Goal: Find specific page/section: Find specific page/section

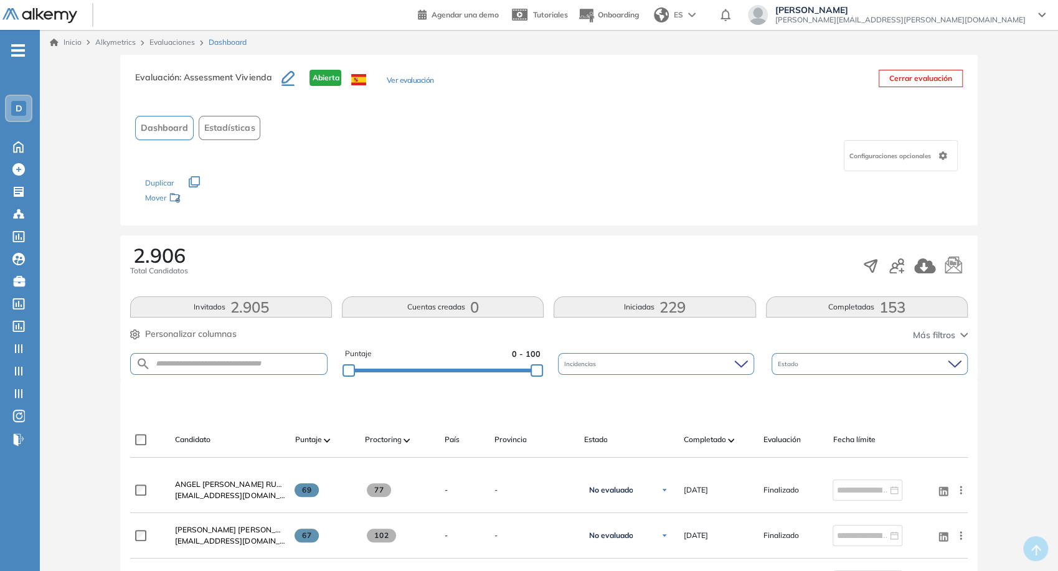
click at [250, 134] on button "Estadísticas" at bounding box center [230, 128] width 62 height 24
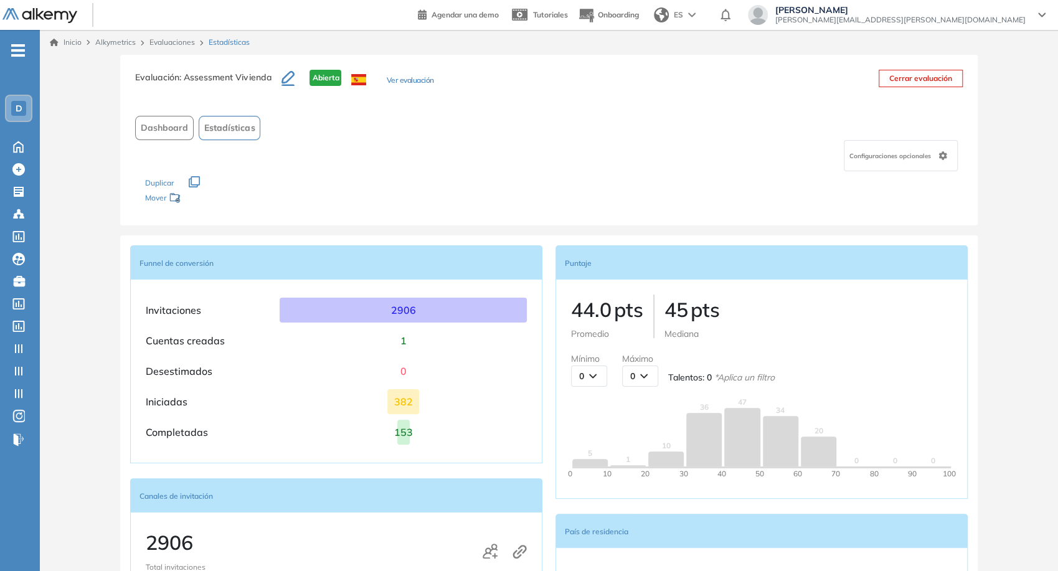
click at [164, 121] on span "Dashboard" at bounding box center [164, 127] width 47 height 13
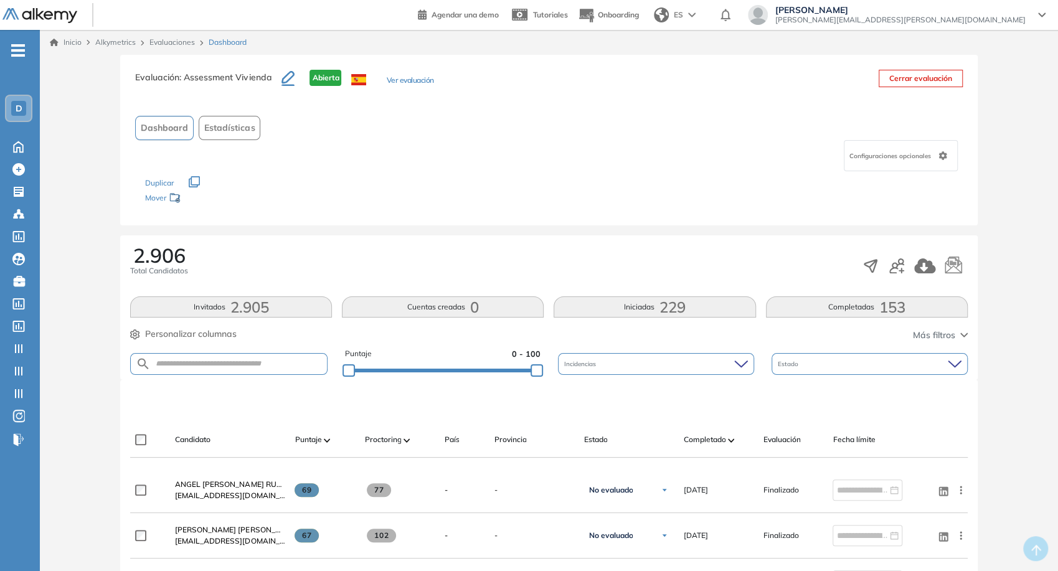
click at [910, 304] on button "Completadas 153" at bounding box center [867, 306] width 202 height 21
click at [197, 337] on span "Personalizar columnas" at bounding box center [191, 334] width 92 height 13
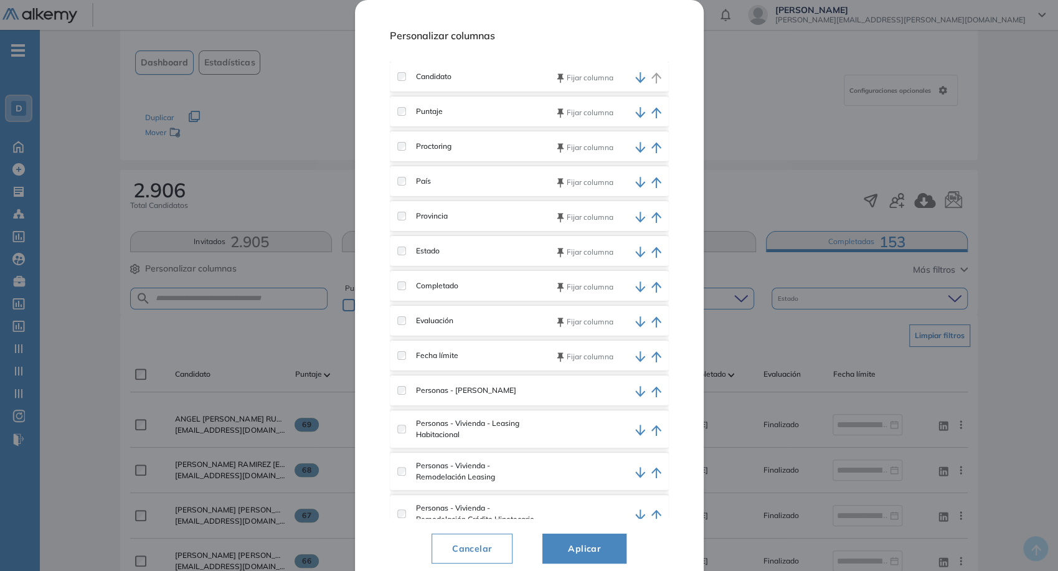
scroll to position [138, 0]
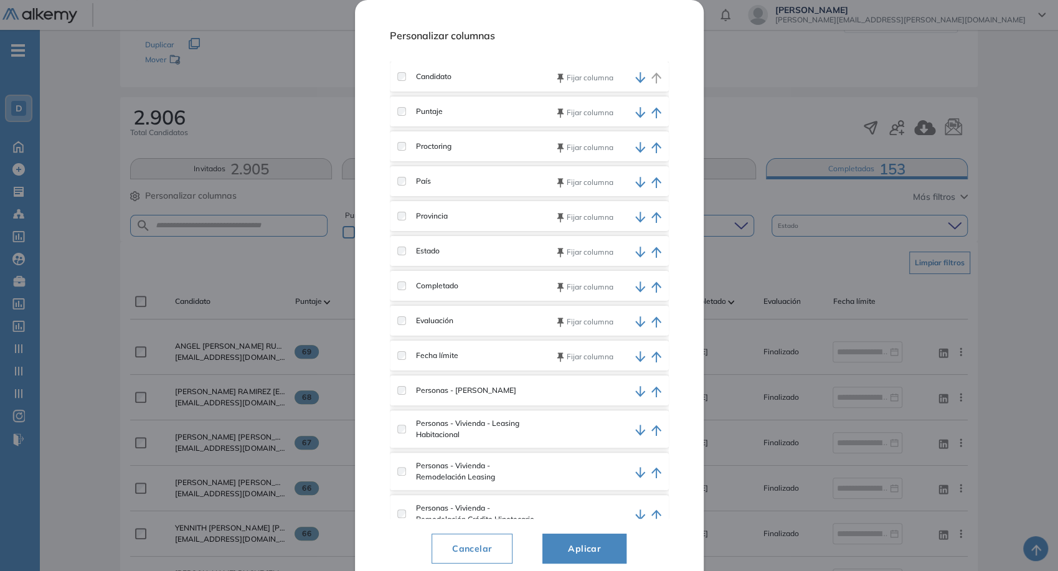
click at [401, 395] on label at bounding box center [401, 390] width 9 height 9
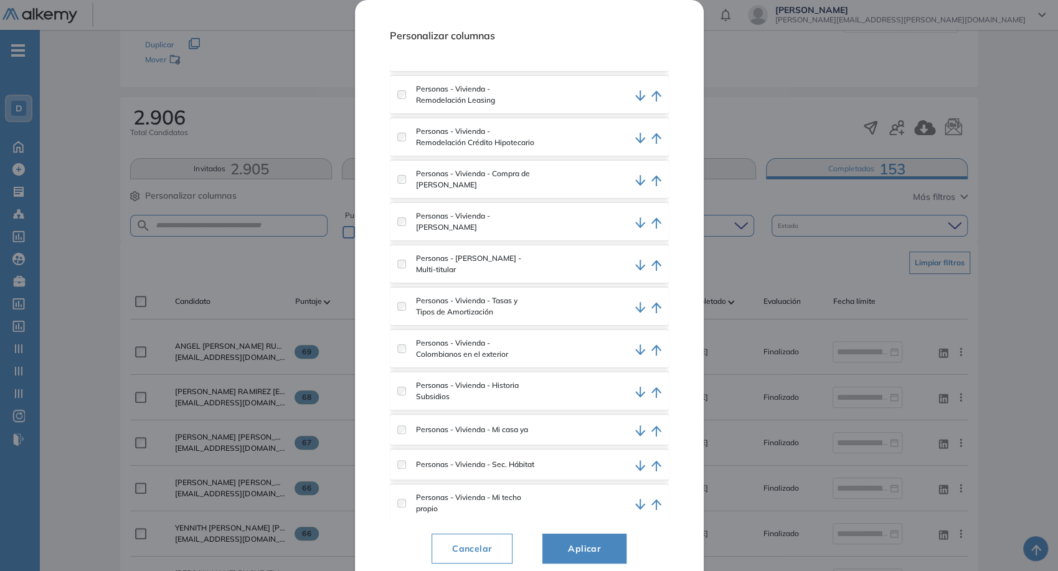
scroll to position [346, 0]
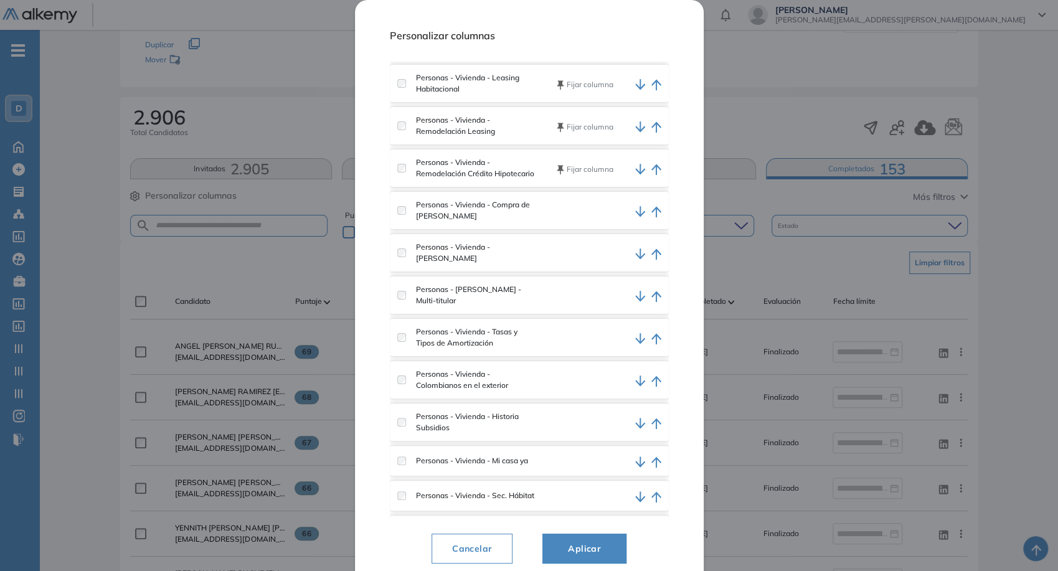
click at [407, 214] on div "Personas - Vivienda - Compra de [PERSON_NAME]" at bounding box center [466, 210] width 138 height 22
click at [400, 349] on div "Personas - Vivienda - Tasas y Tipos de Amortización" at bounding box center [466, 337] width 138 height 22
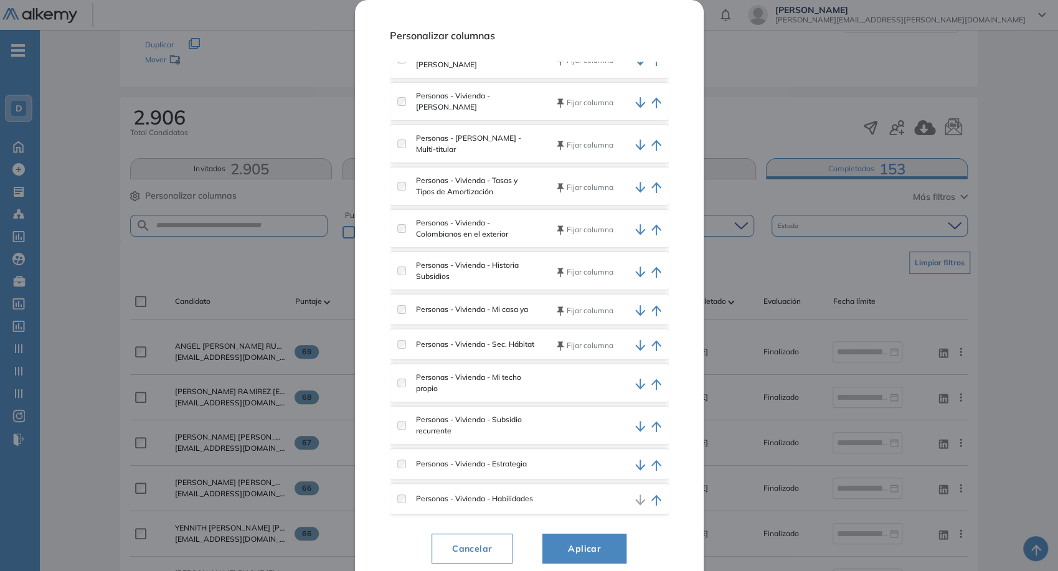
scroll to position [523, 0]
click at [403, 383] on div "Personas - Vivienda - Mi techo propio" at bounding box center [466, 383] width 138 height 22
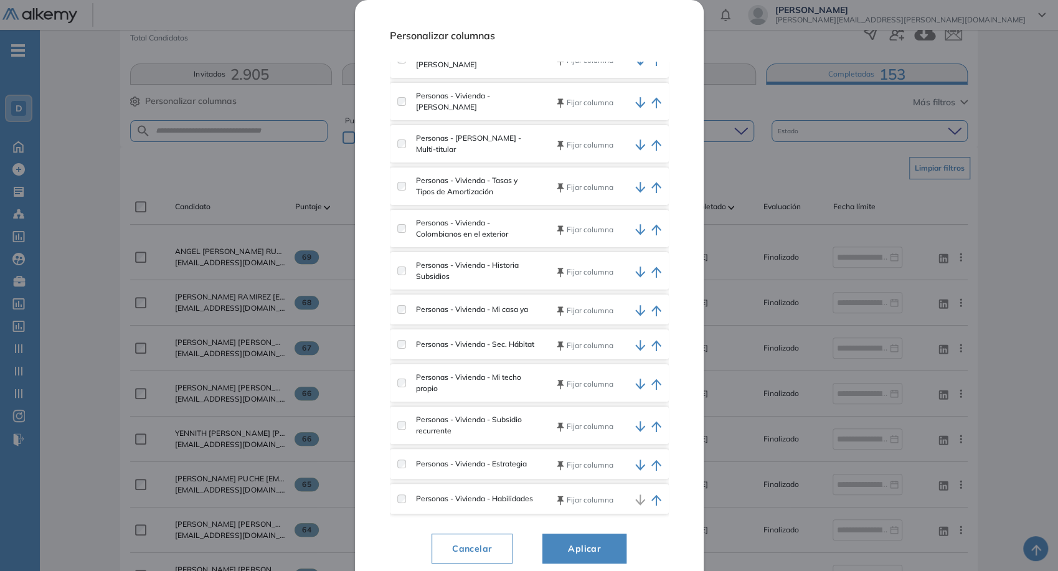
scroll to position [415, 0]
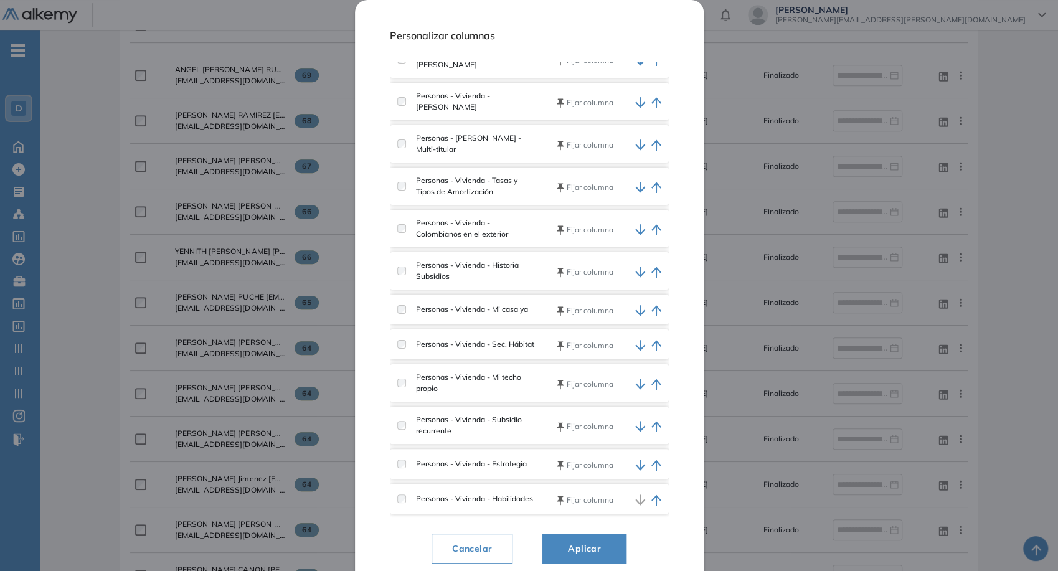
drag, startPoint x: 568, startPoint y: 528, endPoint x: 578, endPoint y: 540, distance: 15.5
click at [570, 532] on div "Personalizar columnas Candidato [PERSON_NAME] Puntaje [PERSON_NAME] Proctoring …" at bounding box center [529, 294] width 279 height 559
click at [578, 540] on button "Aplicar" at bounding box center [584, 549] width 84 height 30
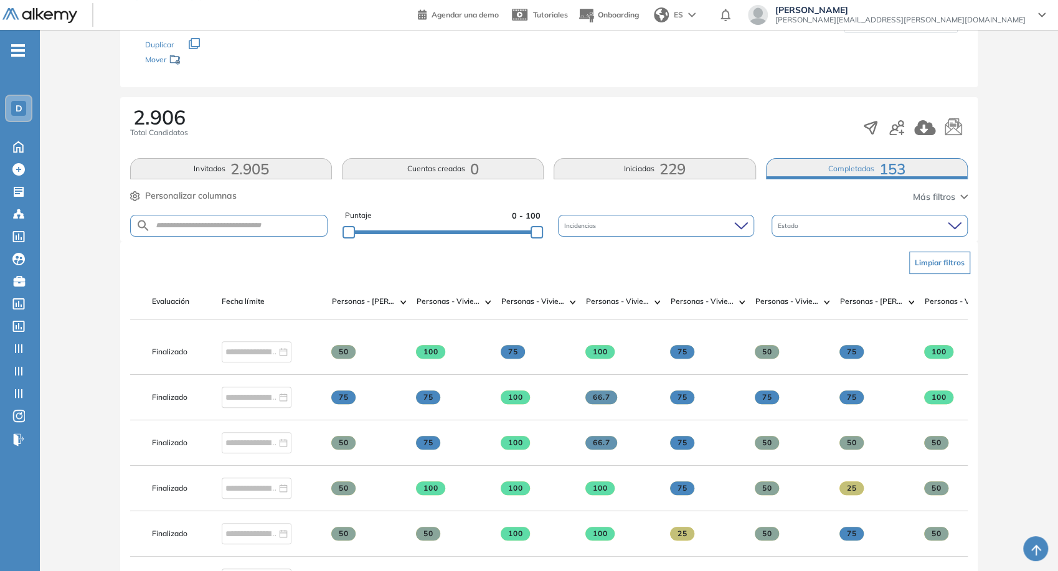
scroll to position [0, 623]
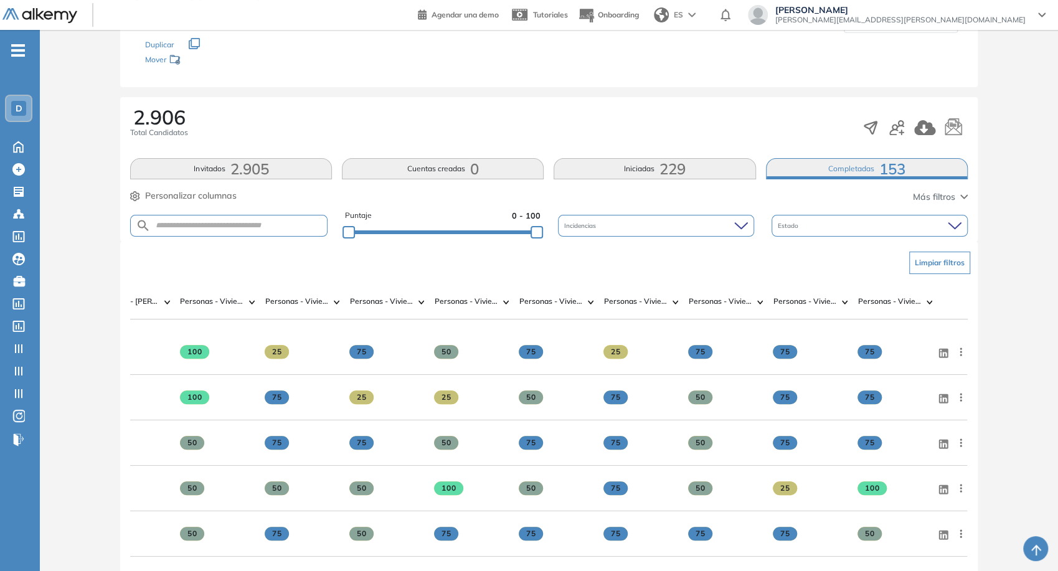
drag, startPoint x: 953, startPoint y: 313, endPoint x: 1002, endPoint y: 308, distance: 49.4
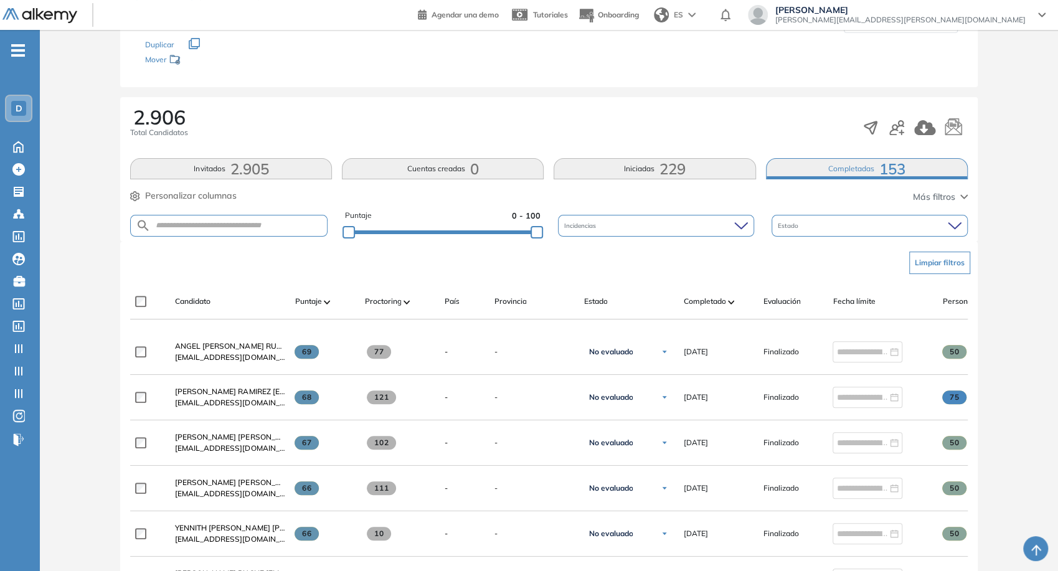
click at [243, 245] on div "Limpiar filtros" at bounding box center [551, 262] width 837 height 37
click at [235, 229] on input "text" at bounding box center [239, 225] width 176 height 9
paste input "**********"
type input "**********"
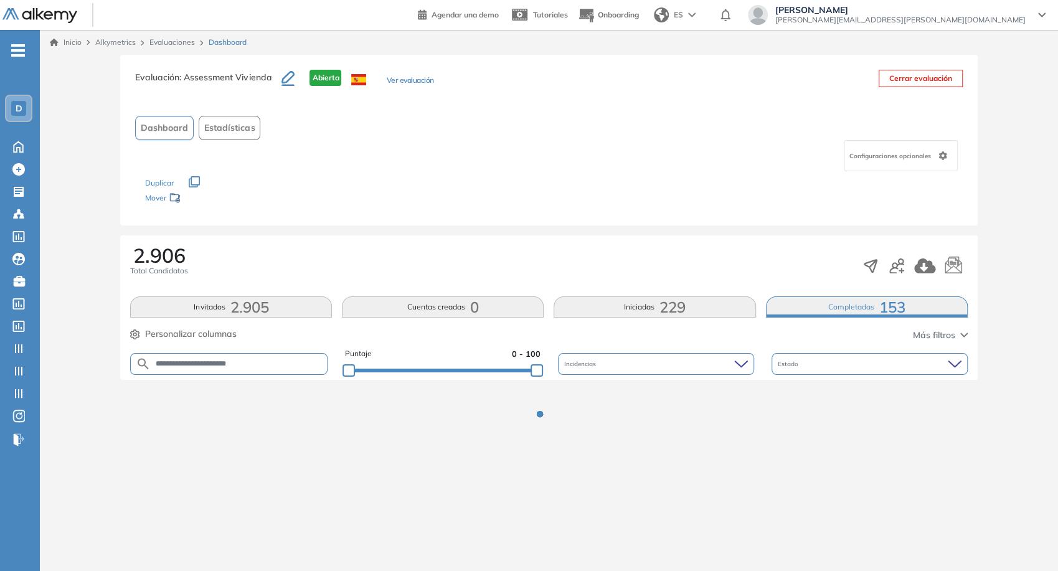
scroll to position [0, 0]
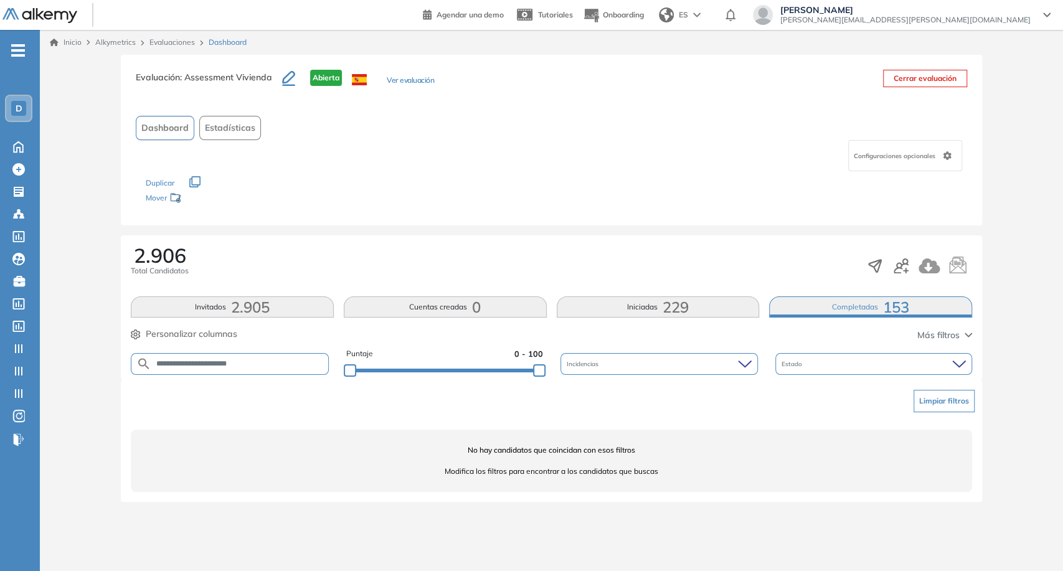
click at [639, 318] on div "2.906 Total Candidatos Invitados 2.905 Cuentas creadas 0 Iniciadas 229 Completa…" at bounding box center [551, 307] width 861 height 144
click at [637, 311] on button "Iniciadas 229" at bounding box center [658, 306] width 203 height 21
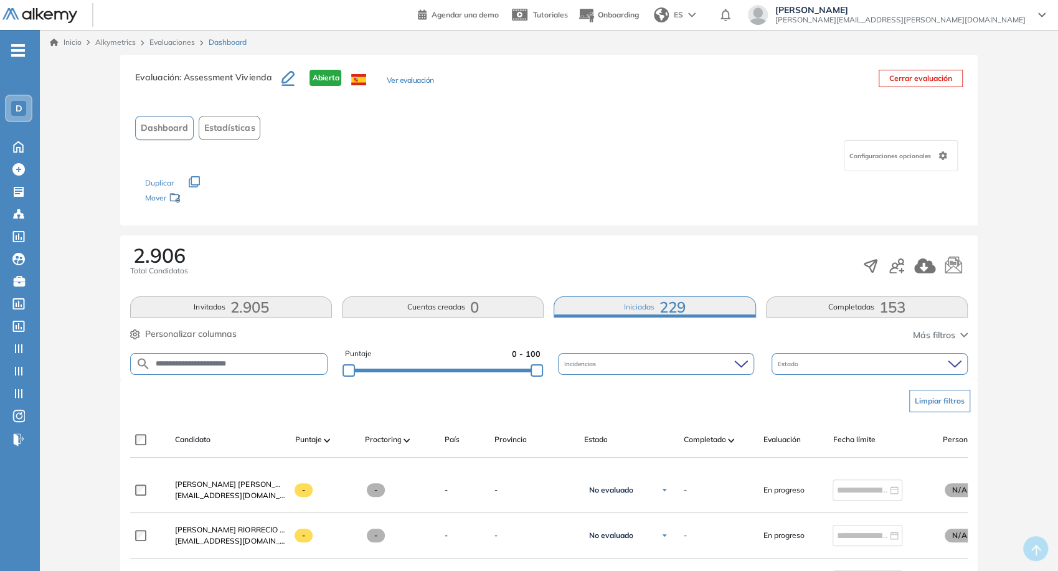
click at [220, 365] on input "**********" at bounding box center [239, 363] width 176 height 9
click at [264, 365] on input "**********" at bounding box center [239, 363] width 176 height 9
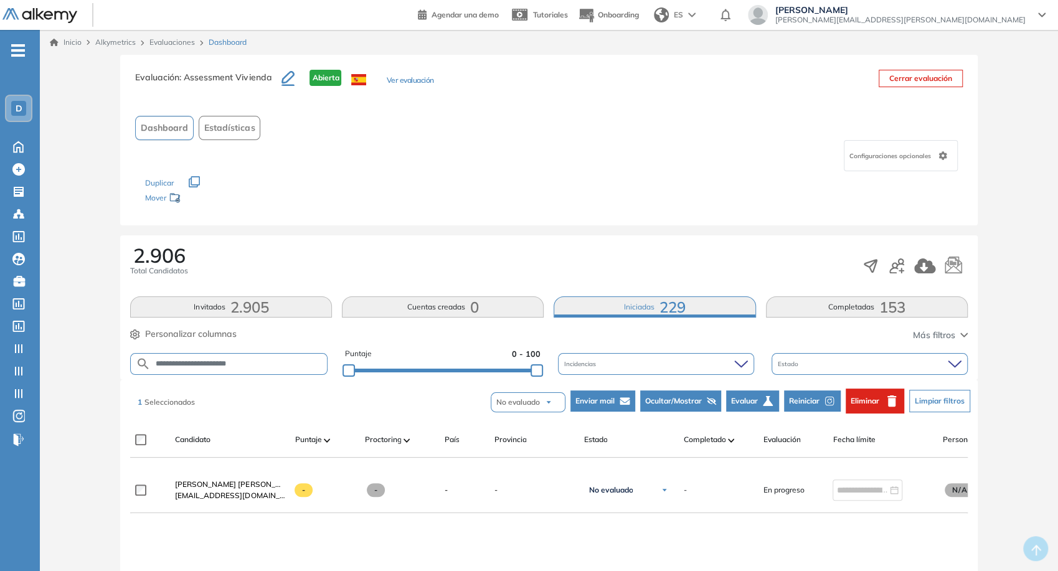
click at [808, 398] on span "Reiniciar" at bounding box center [804, 400] width 31 height 11
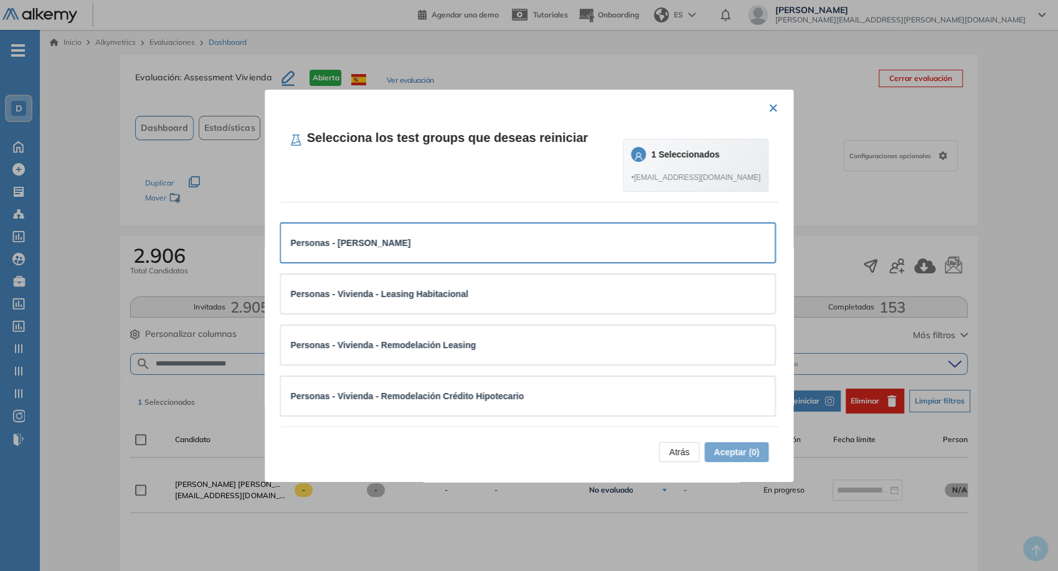
click at [568, 258] on div "Personas - [PERSON_NAME]" at bounding box center [528, 243] width 494 height 39
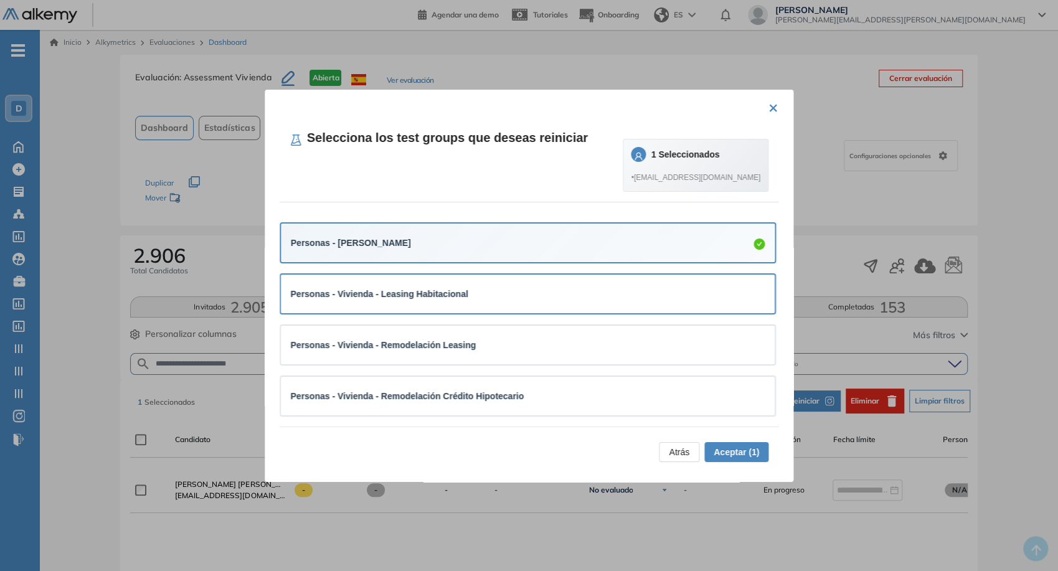
click at [578, 279] on div "Personas - Vivienda - Leasing Habitacional" at bounding box center [528, 294] width 494 height 39
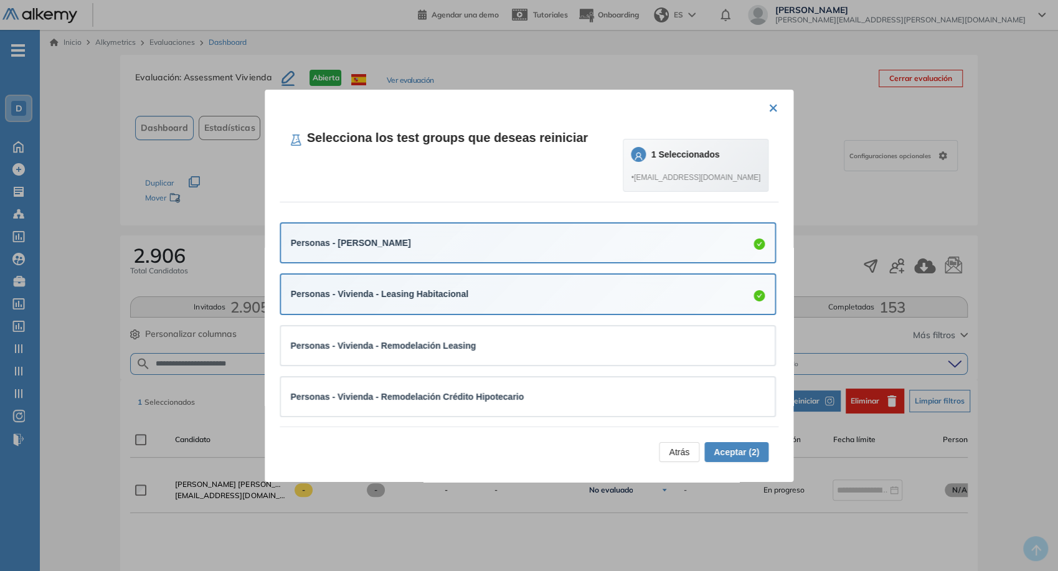
click at [591, 319] on li "Personas - Vivienda - Leasing Habitacional" at bounding box center [528, 294] width 497 height 52
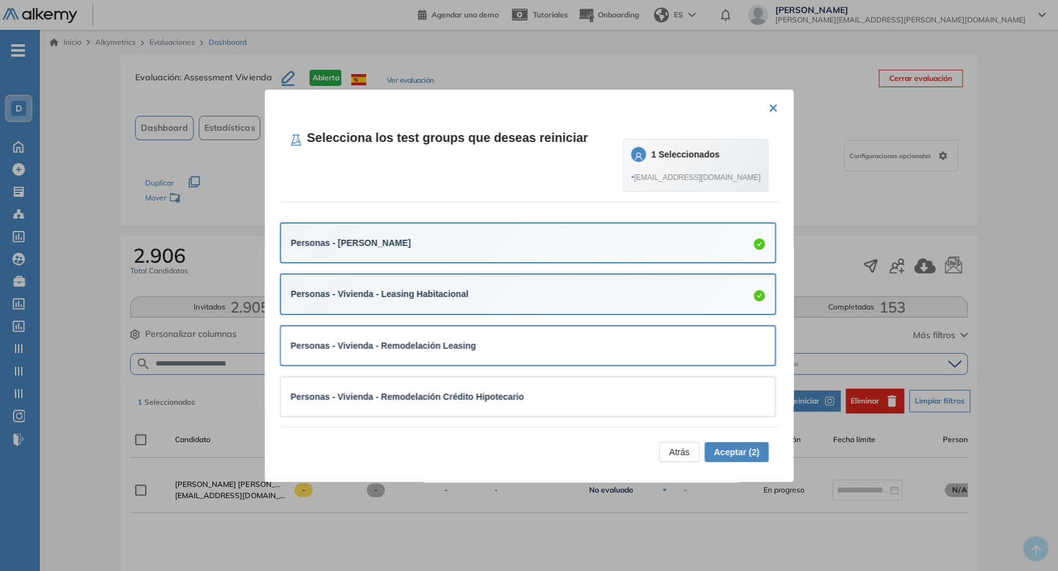
click at [607, 354] on div "Personas - Vivienda - Remodelación Leasing" at bounding box center [528, 345] width 474 height 19
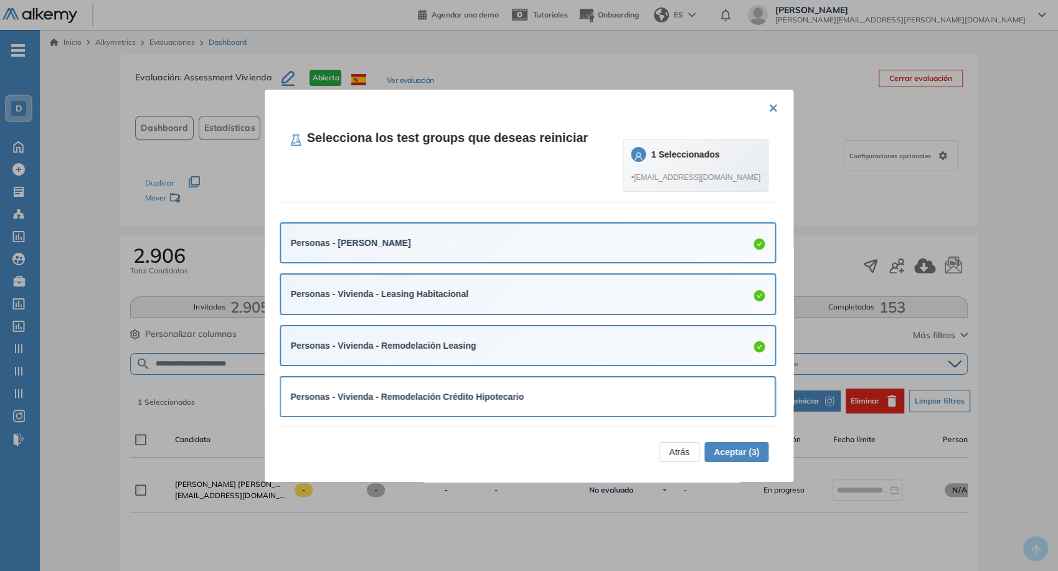
click at [626, 400] on div "Personas - Vivienda - Remodelación Crédito Hipotecario" at bounding box center [528, 397] width 474 height 14
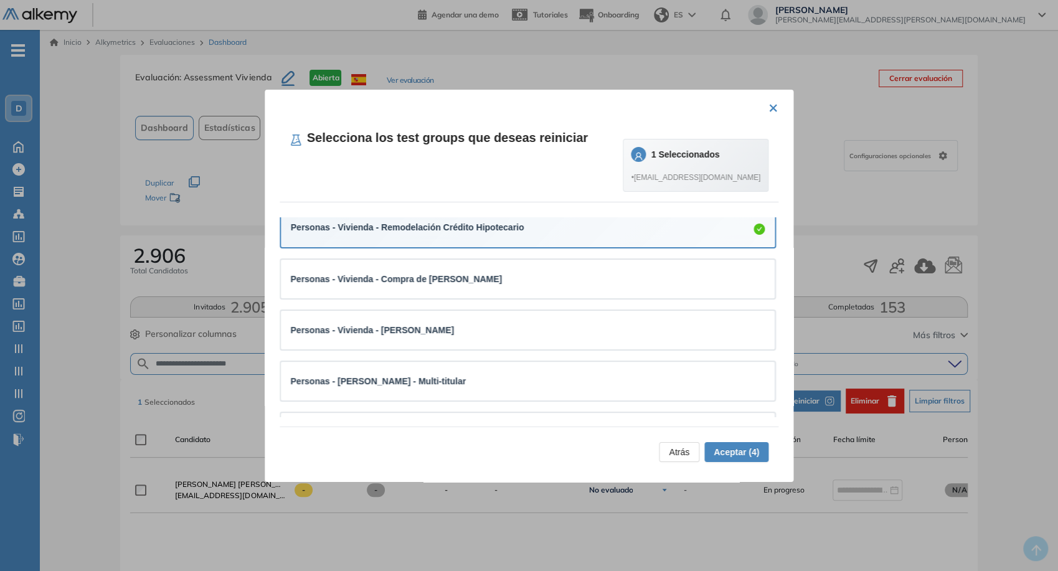
scroll to position [138, 0]
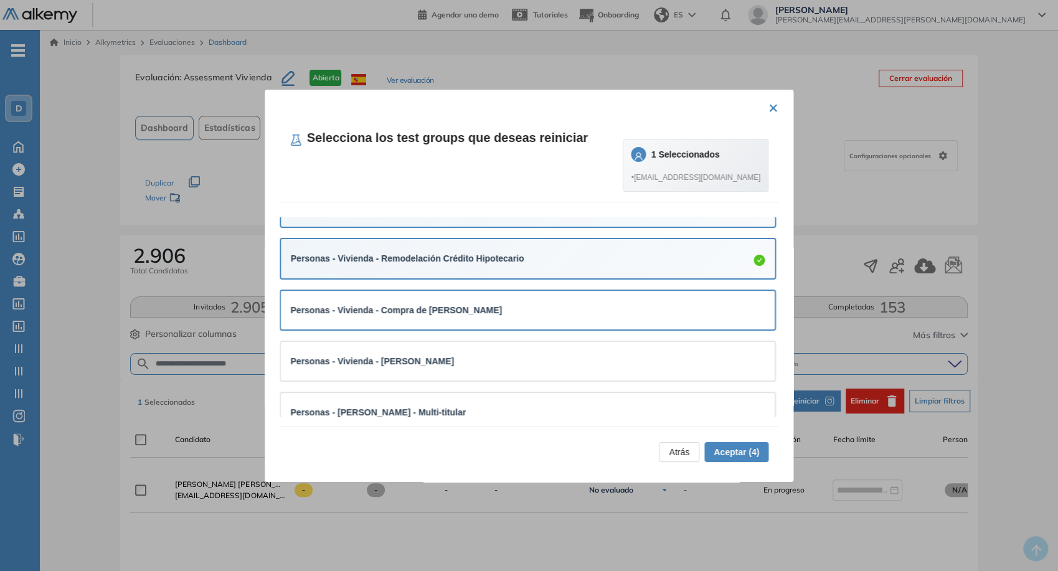
click at [615, 308] on div "Personas - Vivienda - Compra de [PERSON_NAME]" at bounding box center [528, 310] width 474 height 14
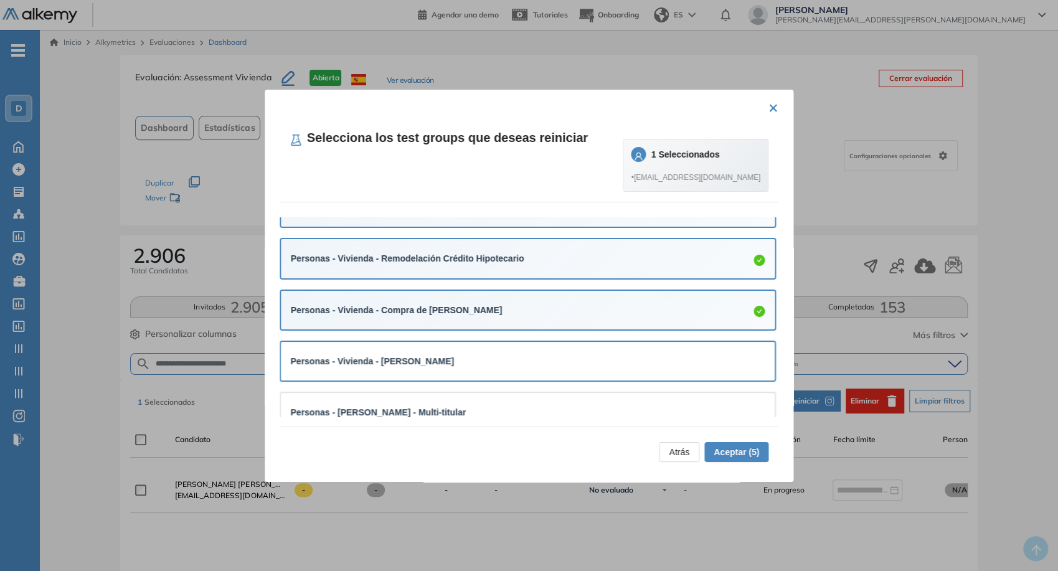
click at [628, 365] on div "Personas - Vivienda - [PERSON_NAME]" at bounding box center [528, 361] width 474 height 14
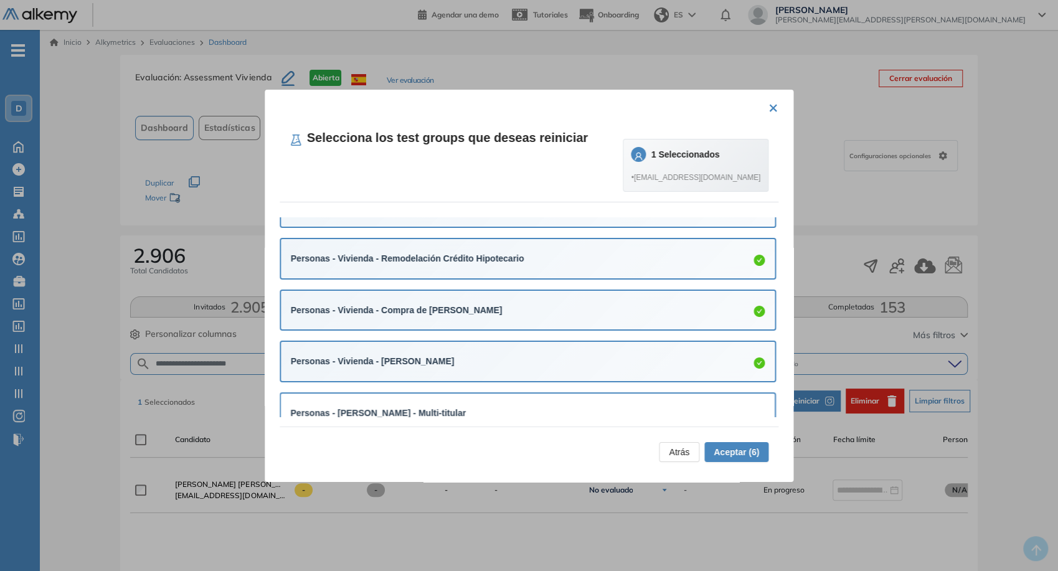
click at [633, 412] on div "Personas - [PERSON_NAME] - Multi-titular" at bounding box center [528, 413] width 474 height 14
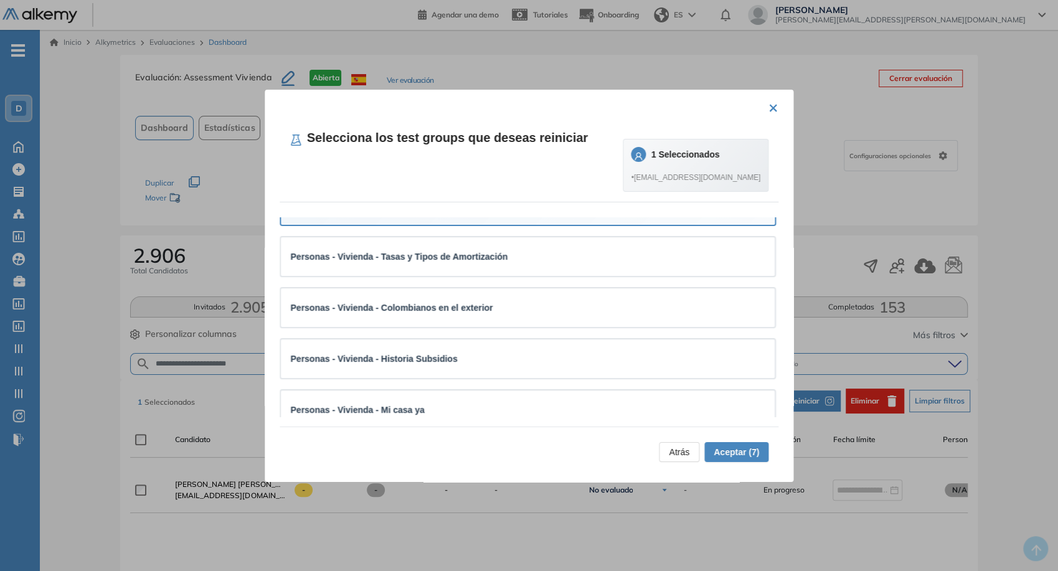
scroll to position [276, 0]
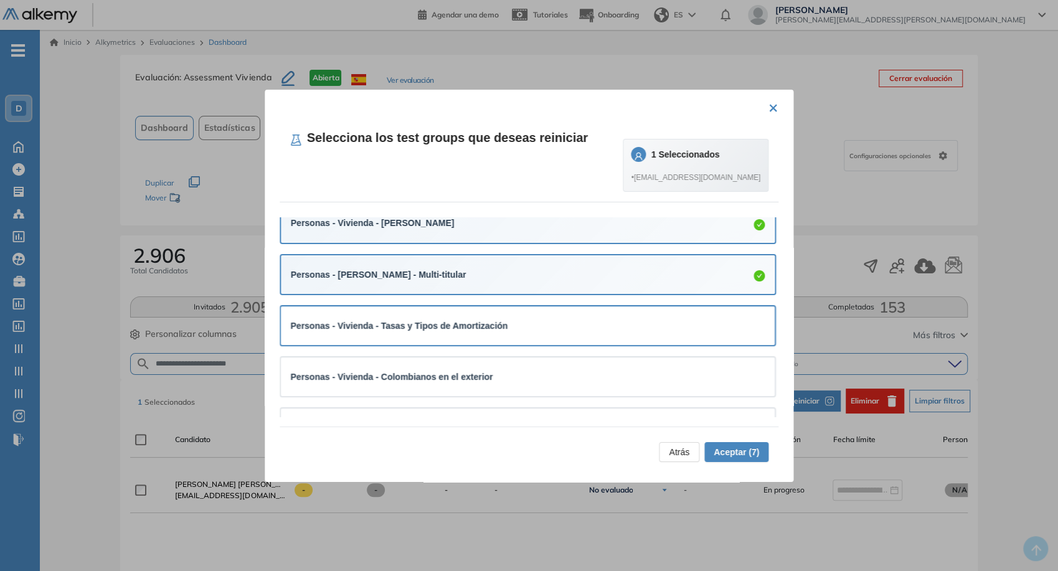
click at [635, 326] on div "Personas - Vivienda - Tasas y Tipos de Amortización" at bounding box center [528, 326] width 474 height 14
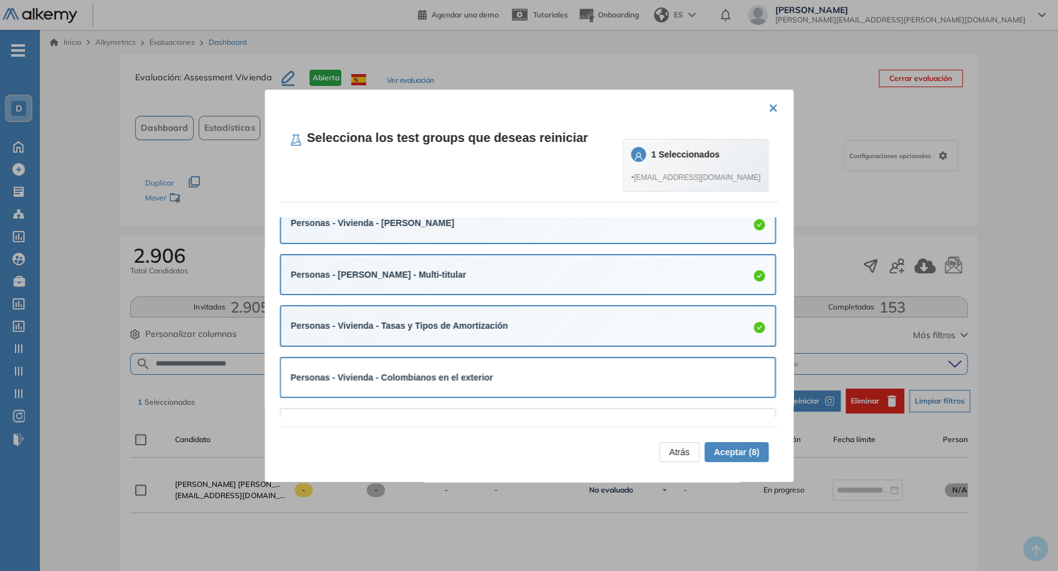
click at [638, 382] on div "Personas - Vivienda - Colombianos en el exterior" at bounding box center [528, 377] width 474 height 14
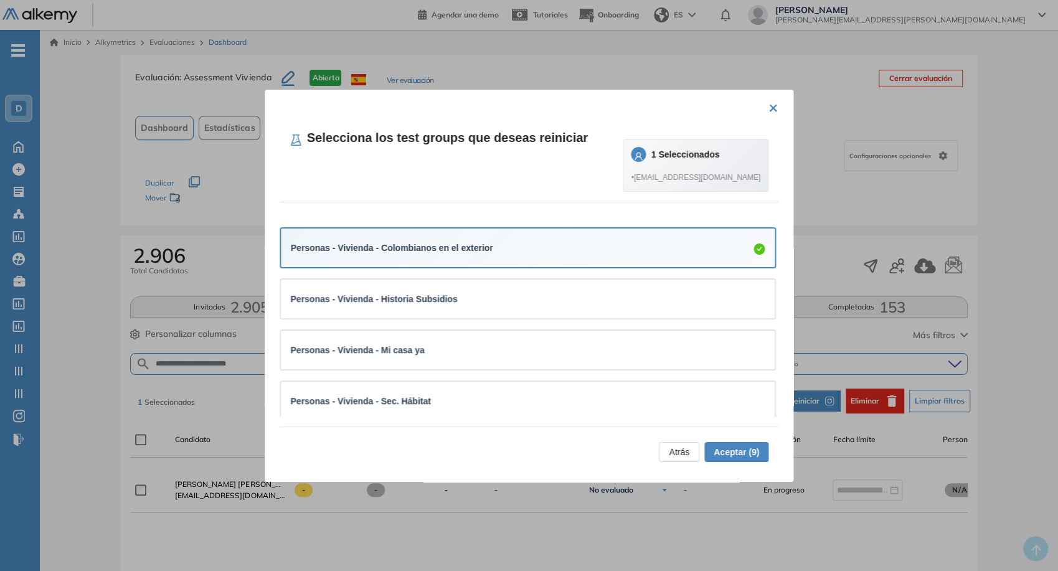
scroll to position [415, 0]
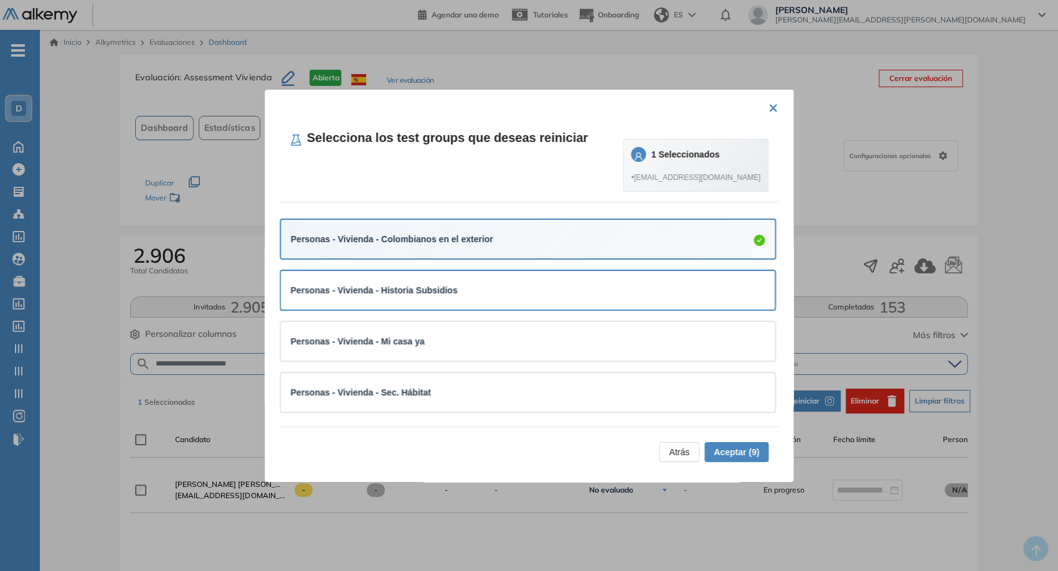
click at [638, 296] on div "Personas - Vivienda - Historia Subsidios" at bounding box center [528, 290] width 474 height 19
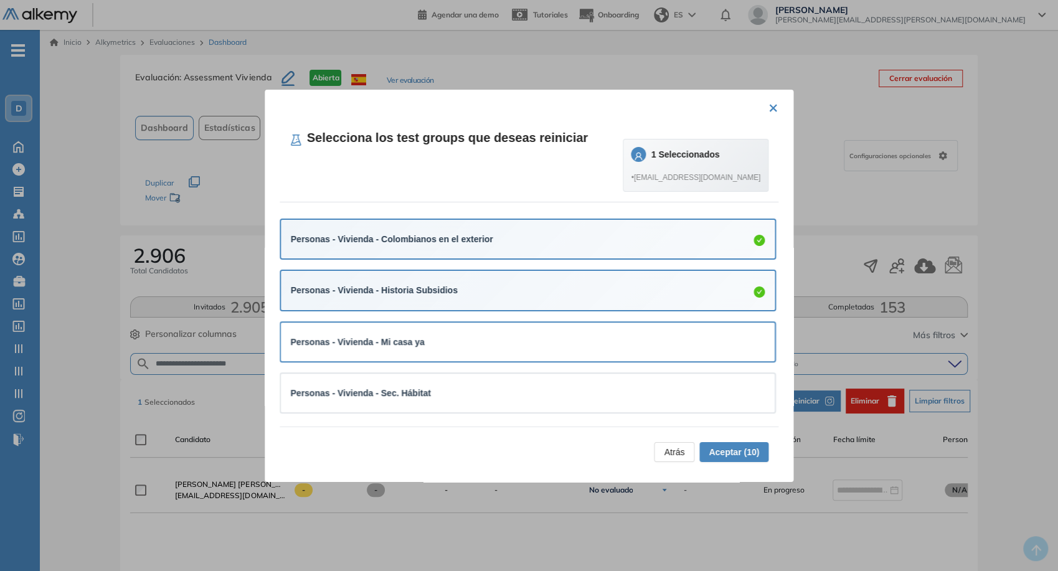
click at [643, 348] on div "Personas - Vivienda - Mi casa ya" at bounding box center [528, 341] width 474 height 19
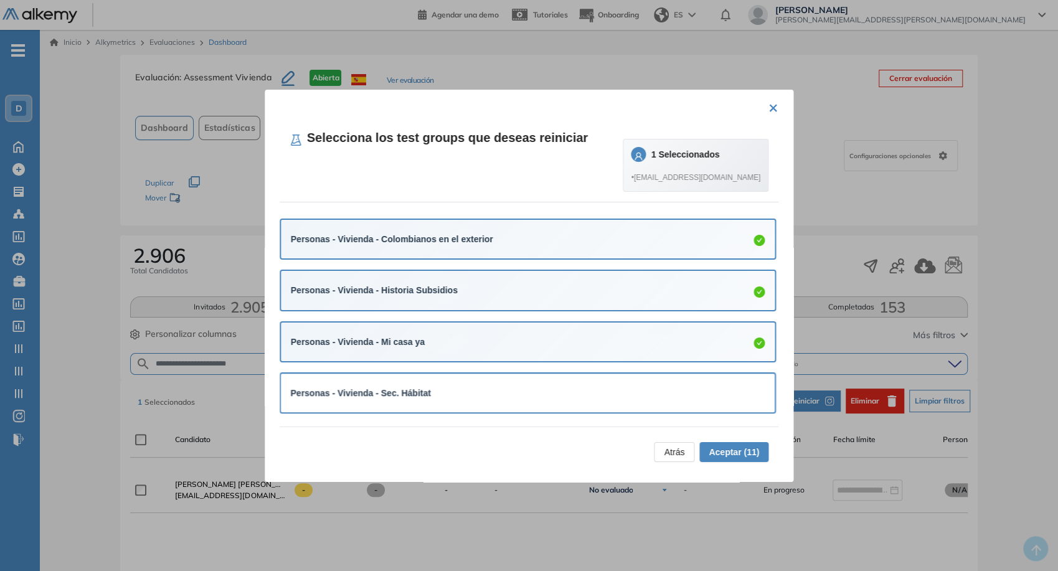
click at [639, 400] on div "Personas - Vivienda - Sec. Hábitat" at bounding box center [528, 393] width 474 height 19
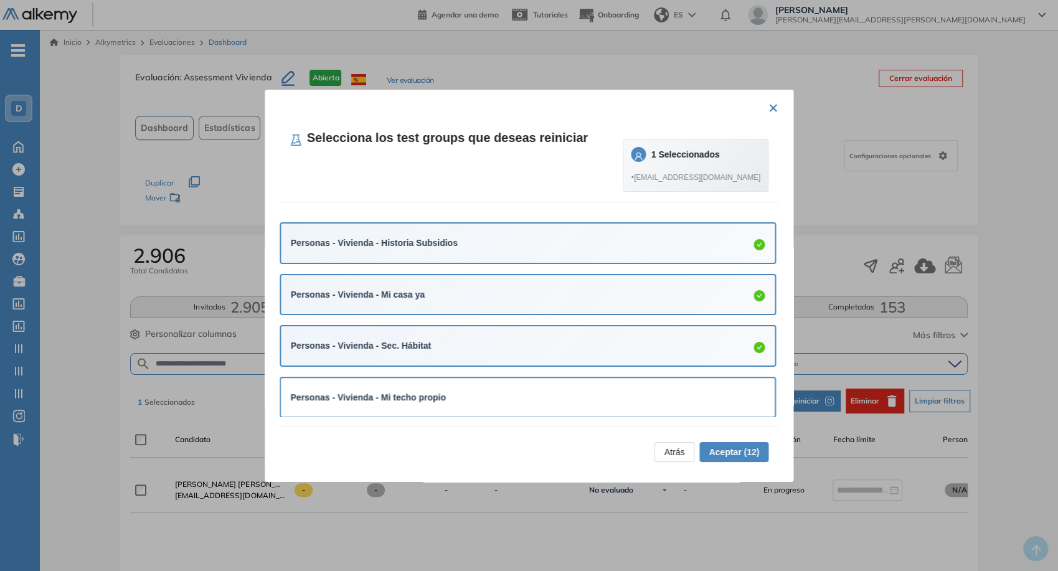
scroll to position [553, 0]
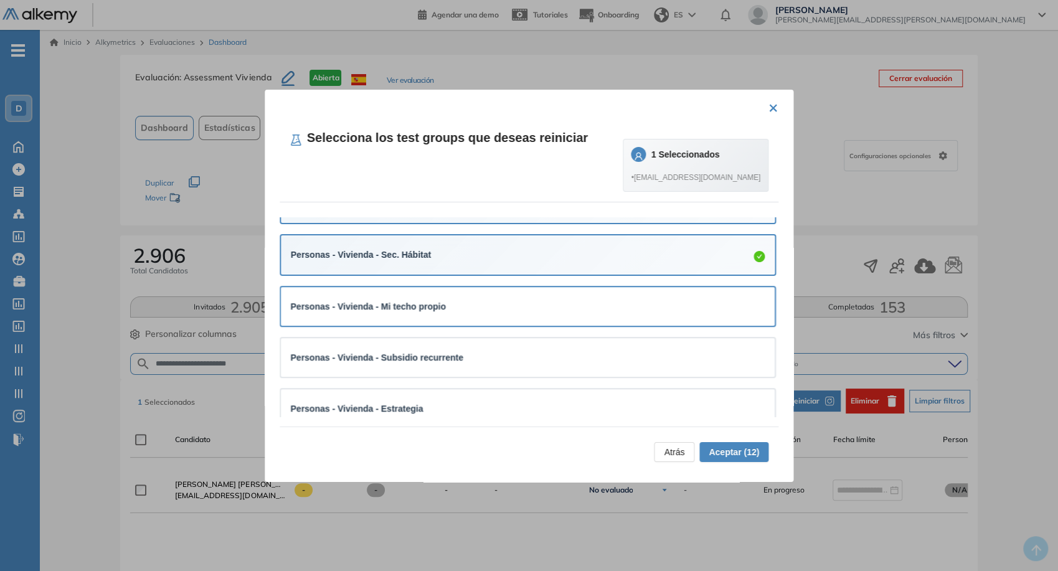
click at [633, 321] on div "Personas - Vivienda - Mi techo propio" at bounding box center [528, 306] width 494 height 39
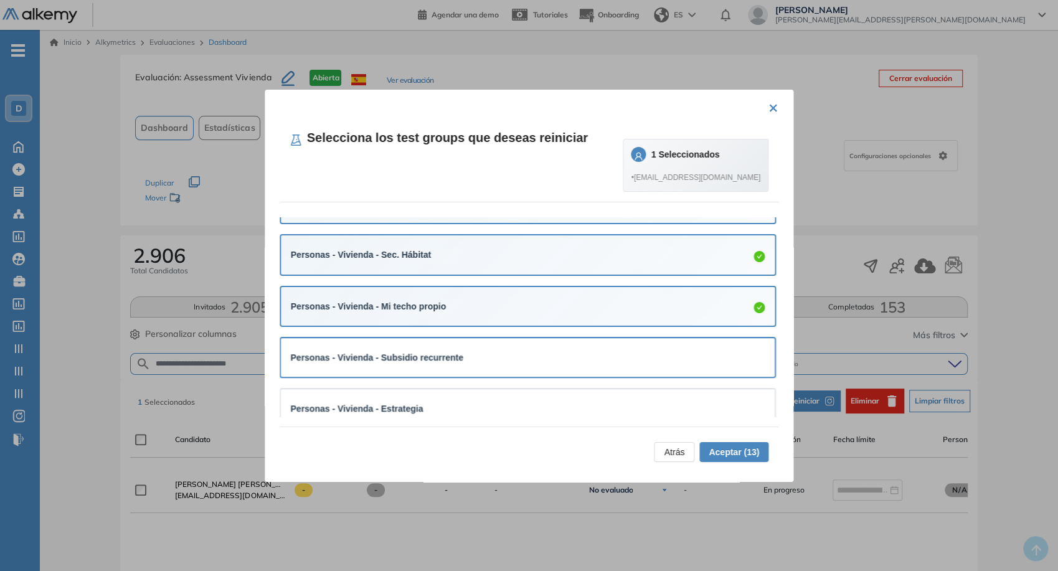
click at [638, 348] on div "Personas - Vivienda - Subsidio recurrente" at bounding box center [528, 357] width 474 height 19
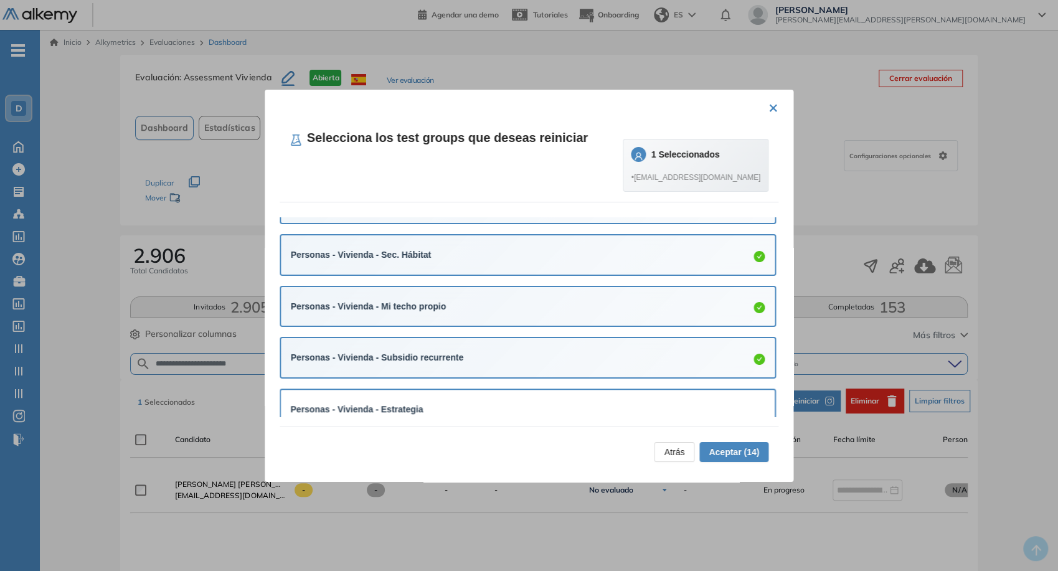
click at [640, 402] on div "Personas - Vivienda - Estrategia" at bounding box center [528, 409] width 474 height 14
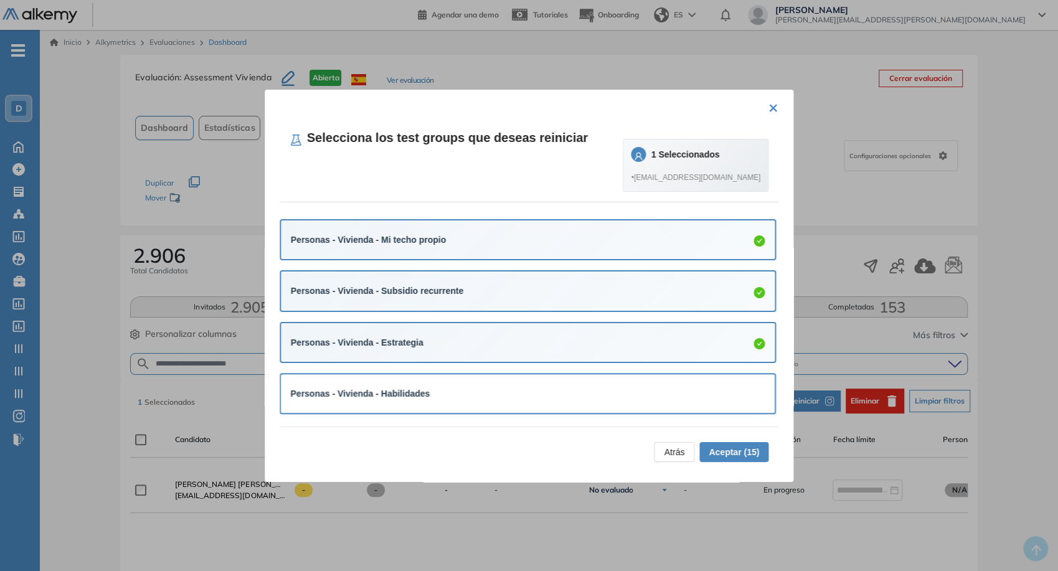
click at [643, 379] on div "Personas - Vivienda - Habilidades" at bounding box center [528, 393] width 494 height 39
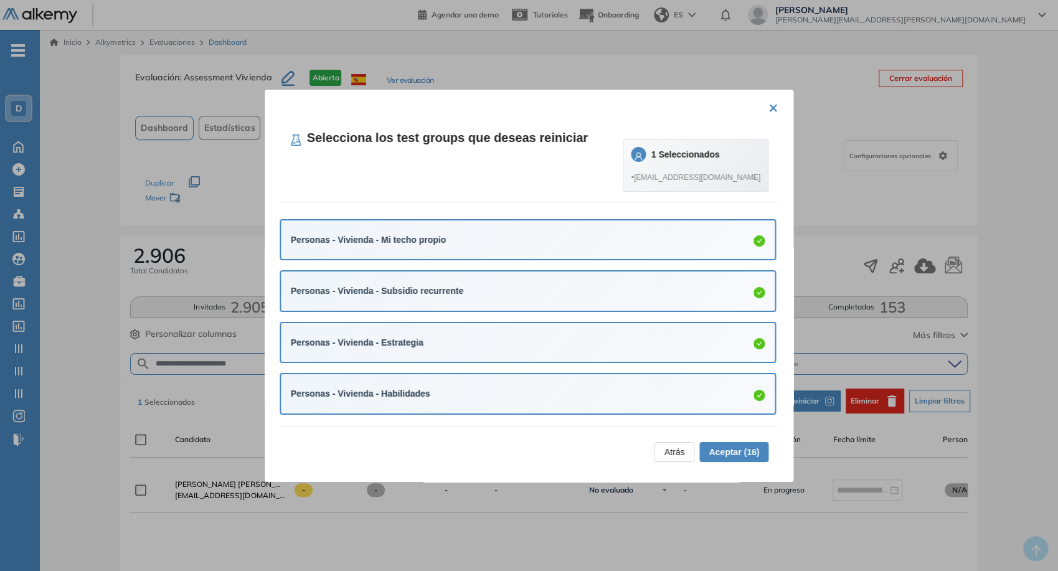
scroll to position [620, 0]
click at [733, 448] on span "Aceptar (16)" at bounding box center [734, 452] width 50 height 14
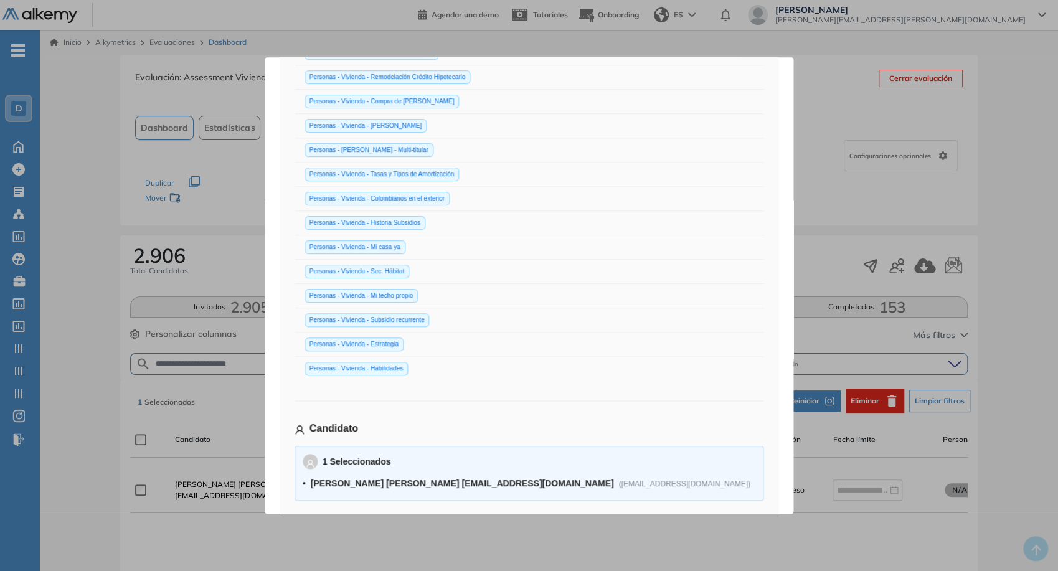
scroll to position [237, 0]
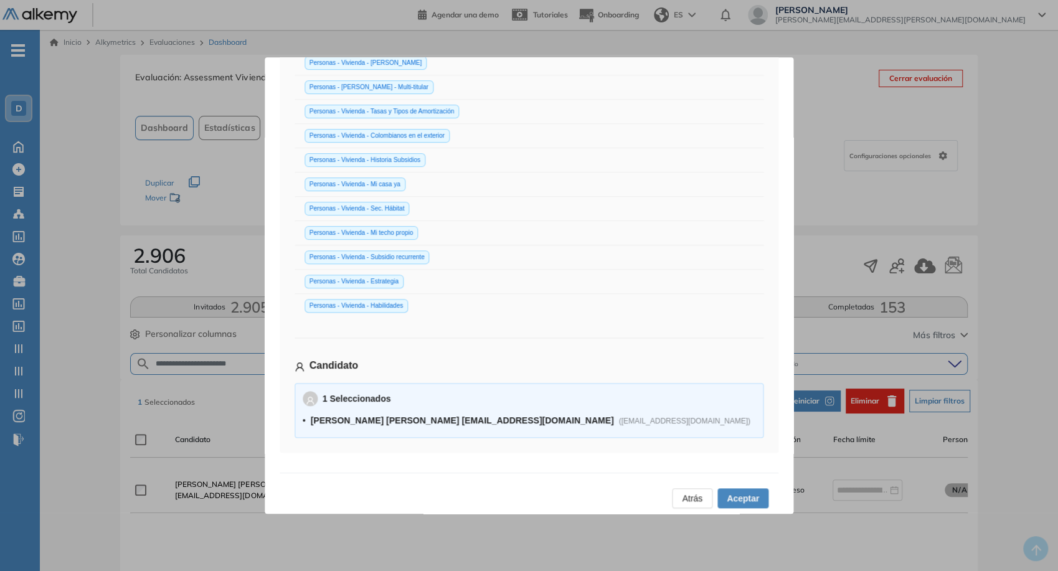
click at [742, 501] on span "Aceptar" at bounding box center [743, 498] width 32 height 14
